Goal: Task Accomplishment & Management: Manage account settings

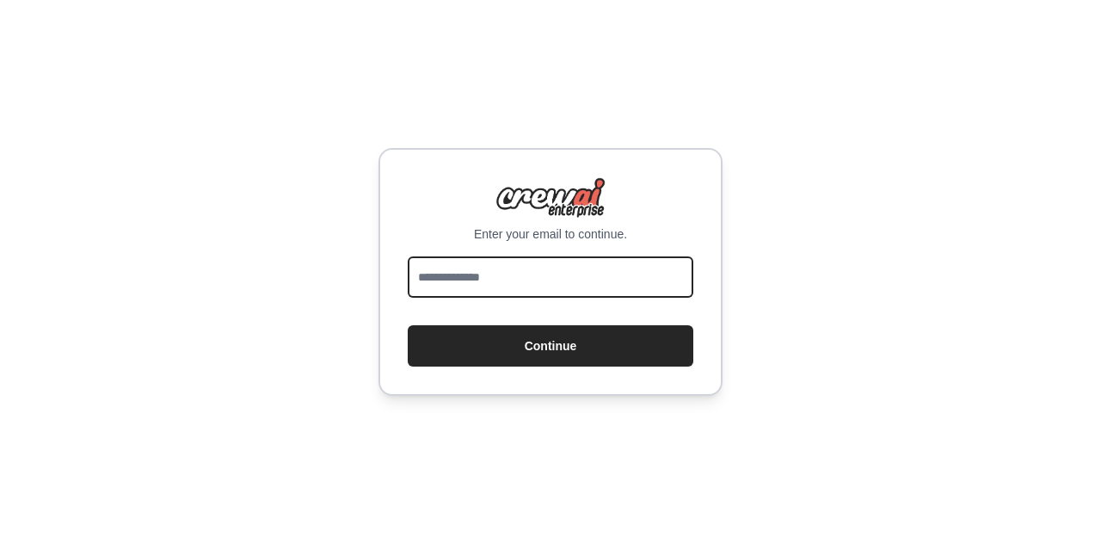
click at [528, 283] on input "email" at bounding box center [551, 276] width 286 height 41
type input "**********"
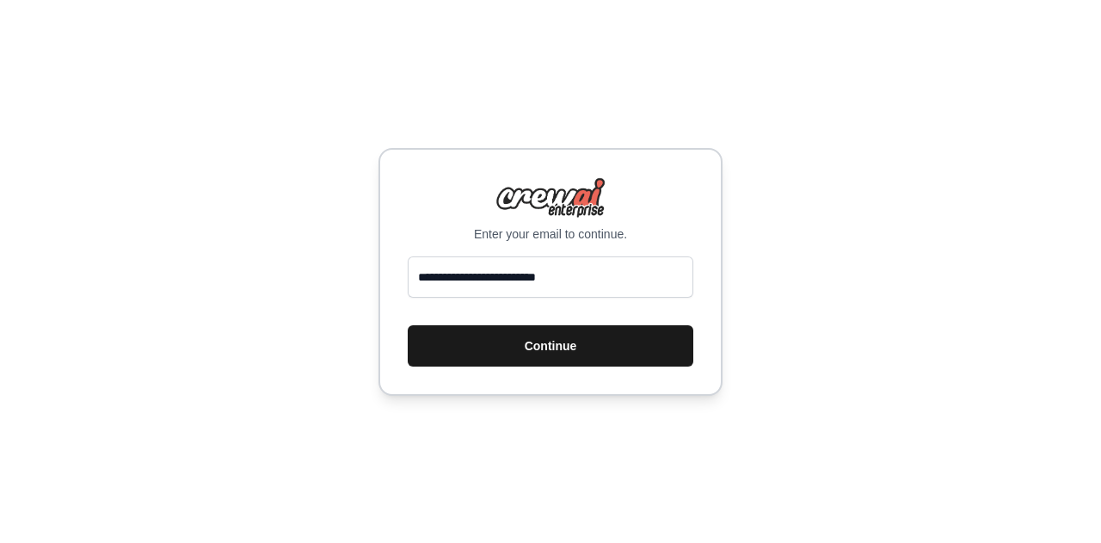
click at [546, 357] on button "Continue" at bounding box center [551, 345] width 286 height 41
